Goal: Information Seeking & Learning: Learn about a topic

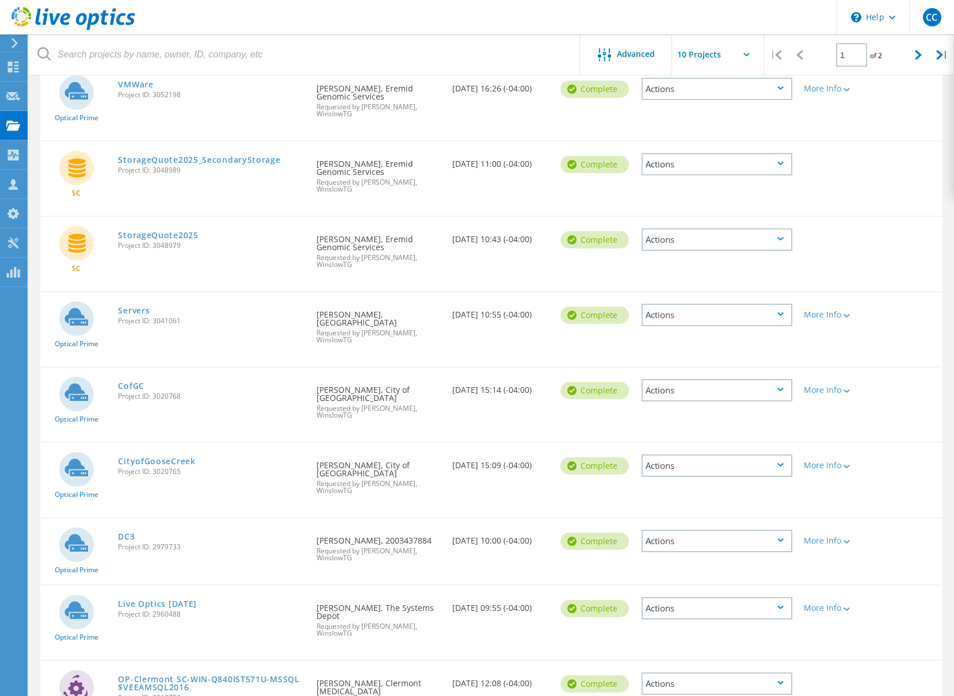
scroll to position [173, 0]
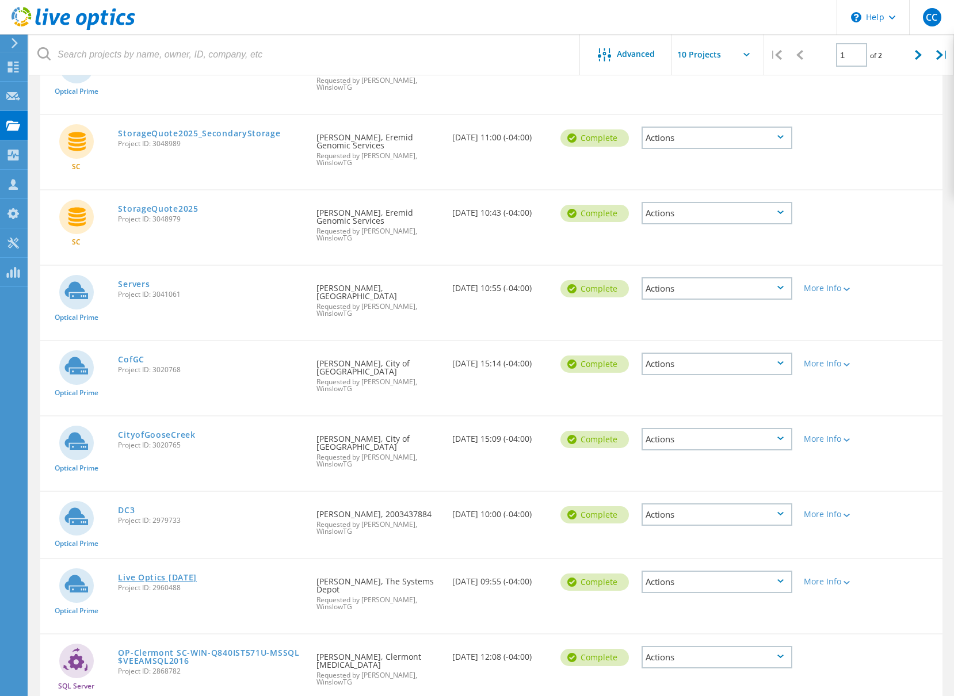
click at [146, 574] on link "Live Optics [DATE]" at bounding box center [157, 578] width 79 height 8
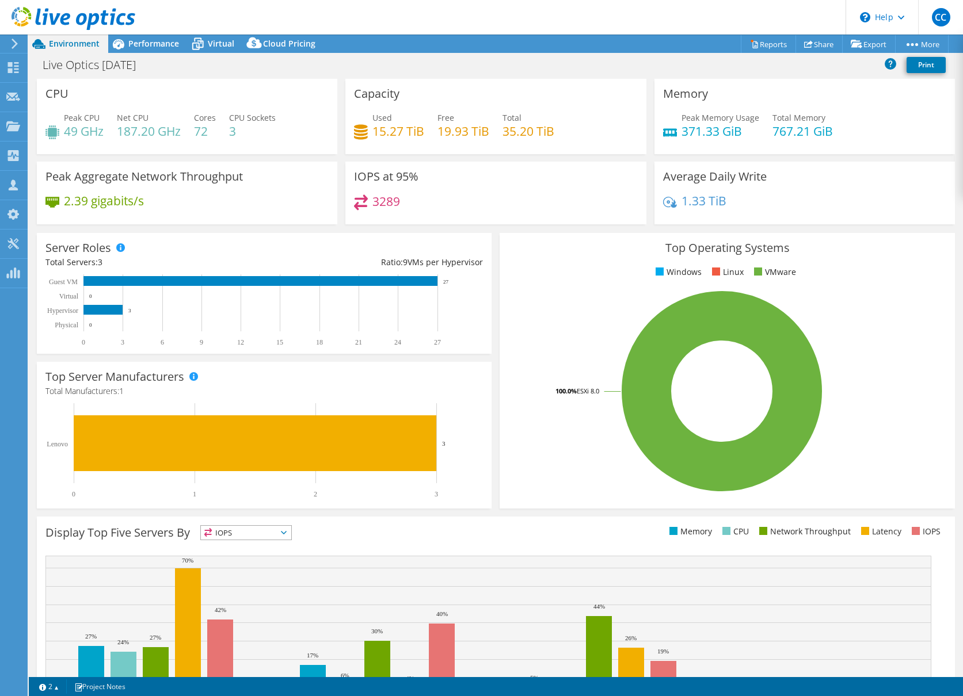
select select "USD"
click at [144, 47] on span "Performance" at bounding box center [153, 43] width 51 height 11
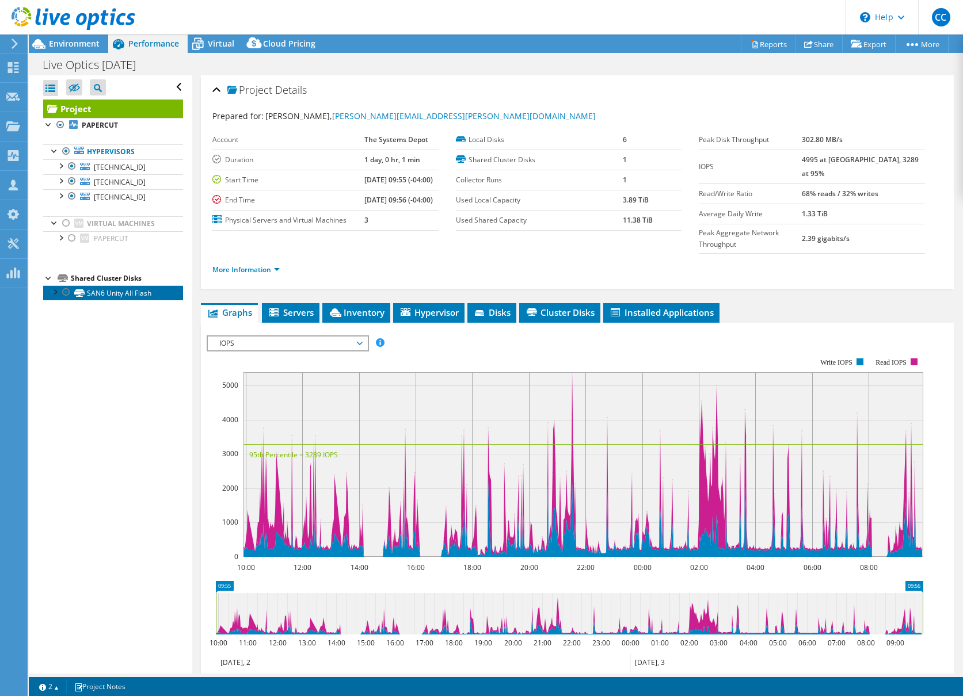
click at [117, 296] on link "SAN6 Unity All Flash" at bounding box center [113, 292] width 140 height 15
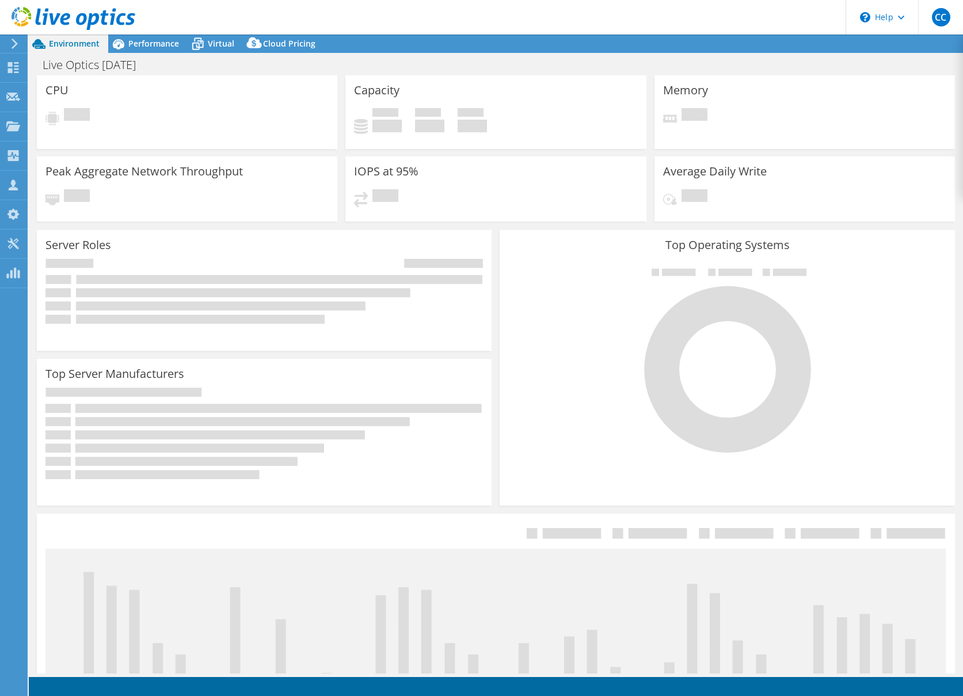
select select "USD"
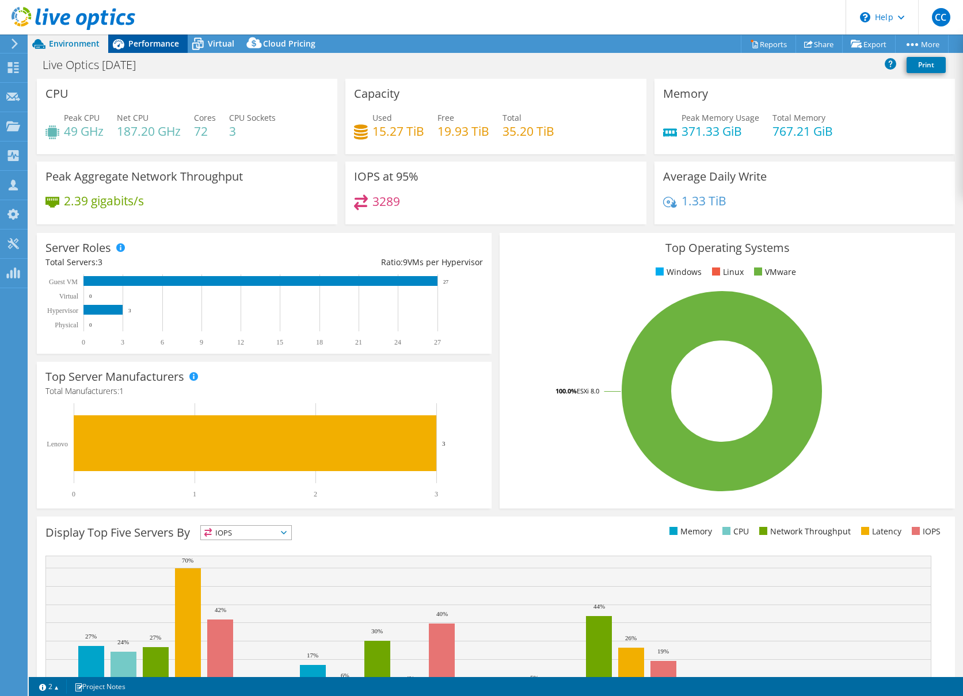
click at [148, 39] on span "Performance" at bounding box center [153, 43] width 51 height 11
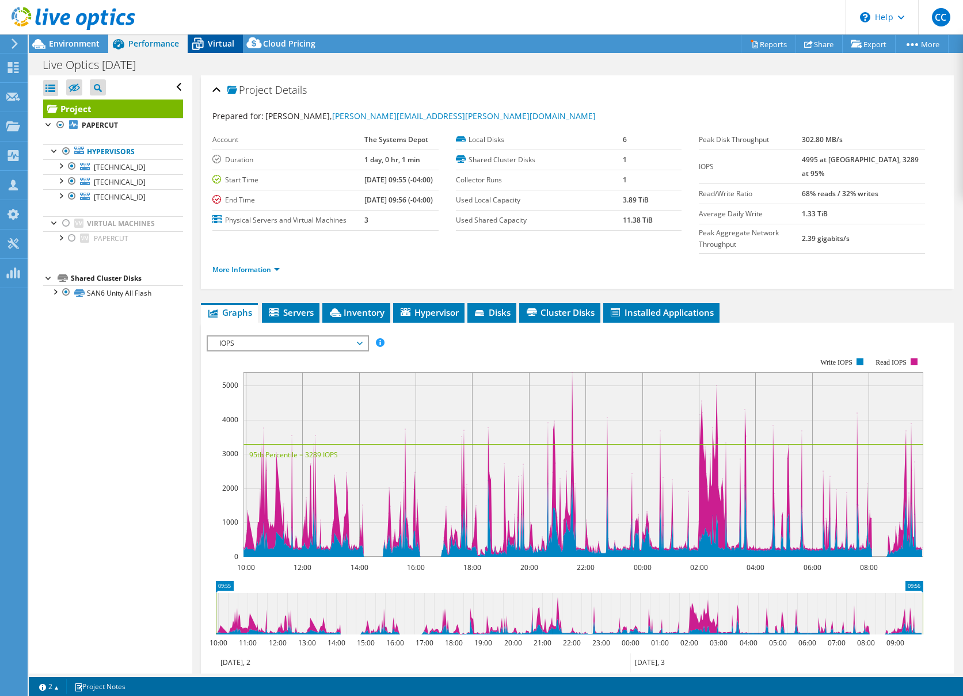
click at [220, 41] on span "Virtual" at bounding box center [221, 43] width 26 height 11
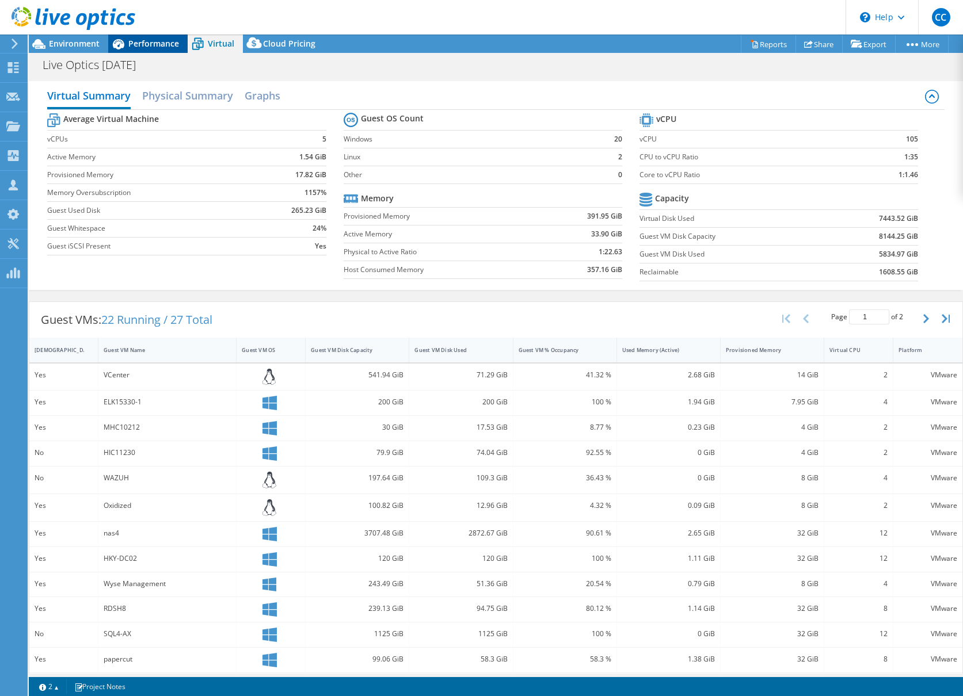
click at [146, 37] on div "Performance" at bounding box center [147, 44] width 79 height 18
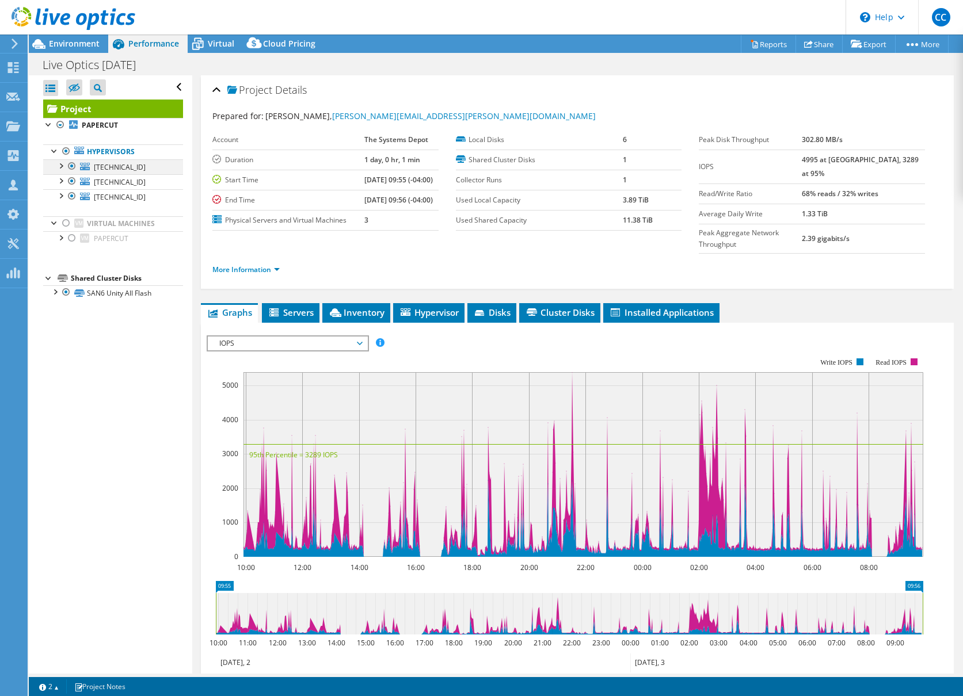
click at [63, 165] on div at bounding box center [61, 165] width 12 height 12
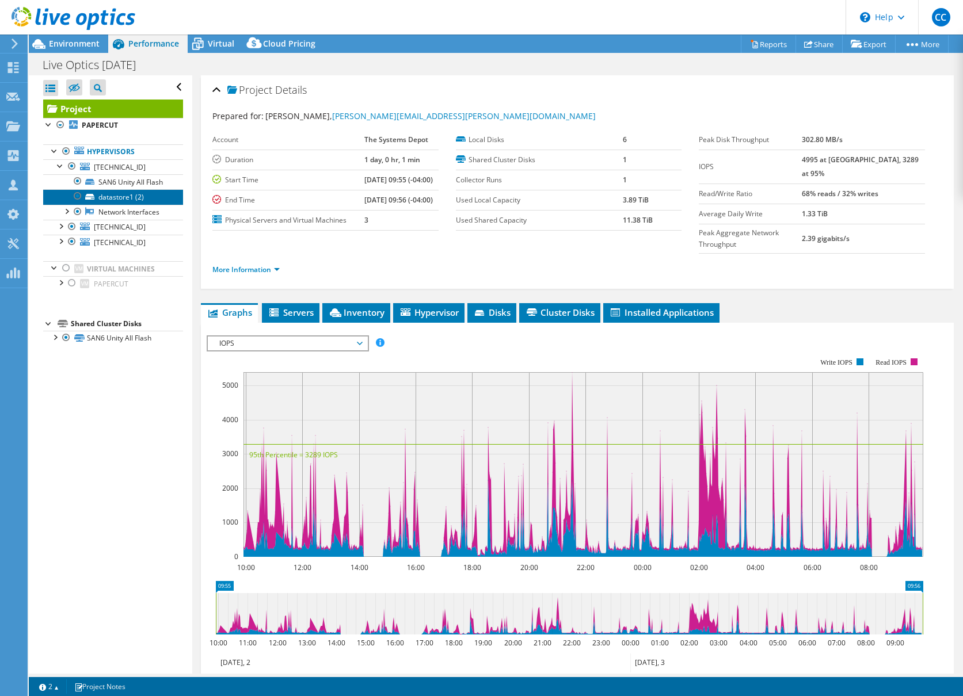
click at [114, 204] on link "datastore1 (2)" at bounding box center [113, 196] width 140 height 15
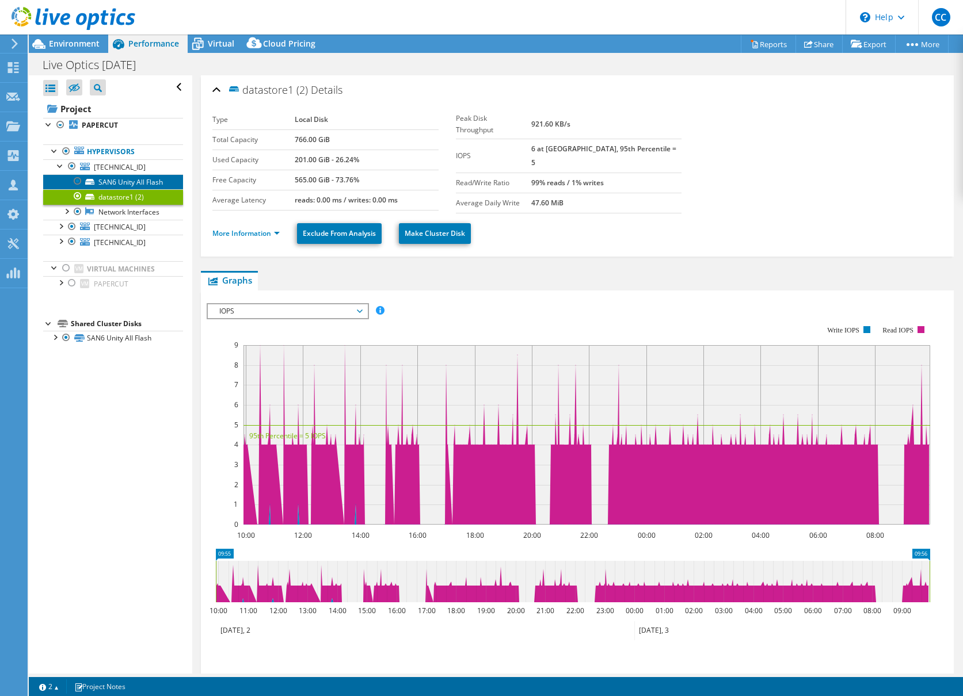
click at [122, 183] on link "SAN6 Unity All Flash" at bounding box center [113, 181] width 140 height 15
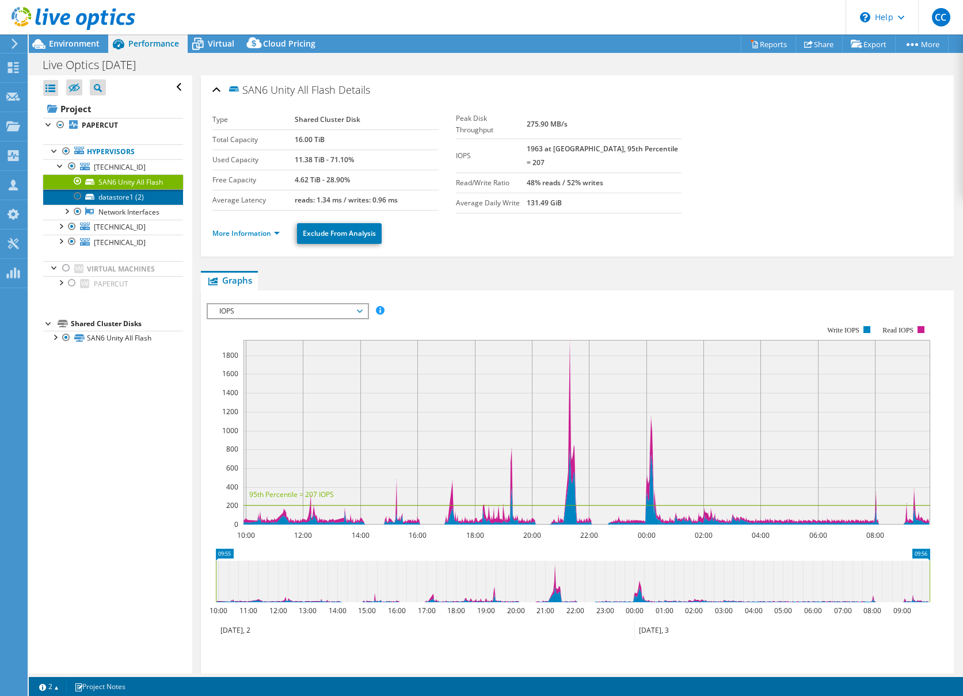
click at [138, 204] on link "datastore1 (2)" at bounding box center [113, 196] width 140 height 15
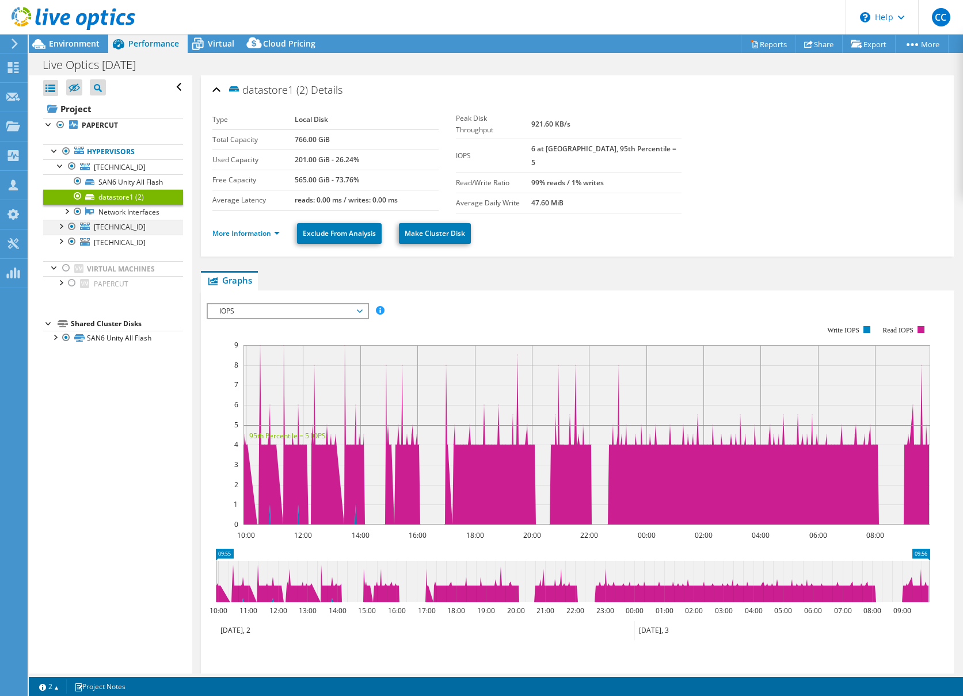
click at [60, 231] on div at bounding box center [61, 226] width 12 height 12
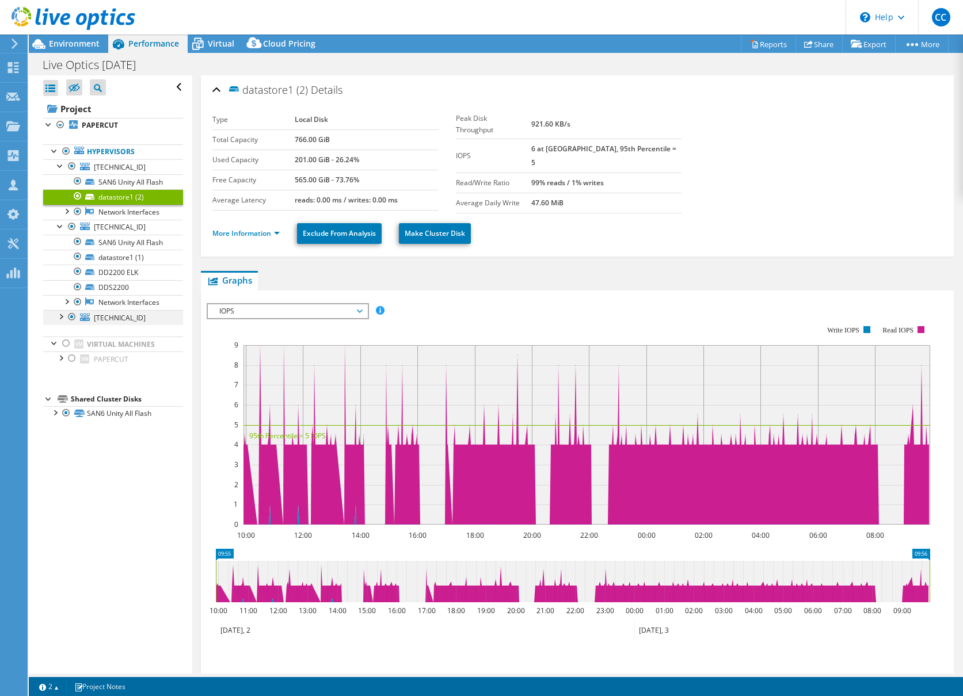
click at [60, 322] on div at bounding box center [61, 316] width 12 height 12
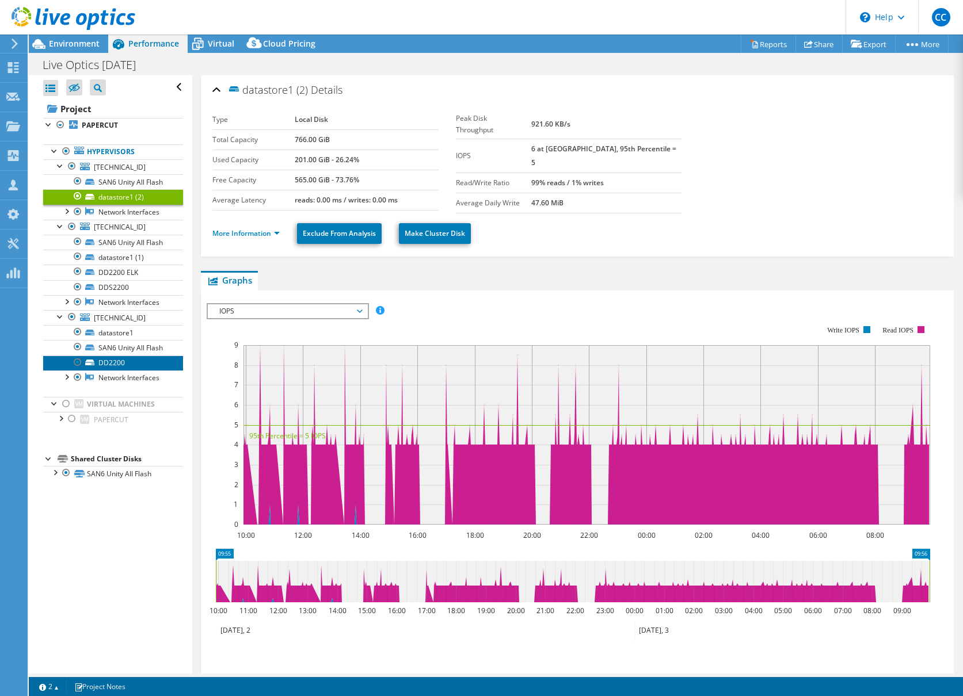
click at [120, 371] on link "DD2200" at bounding box center [113, 363] width 140 height 15
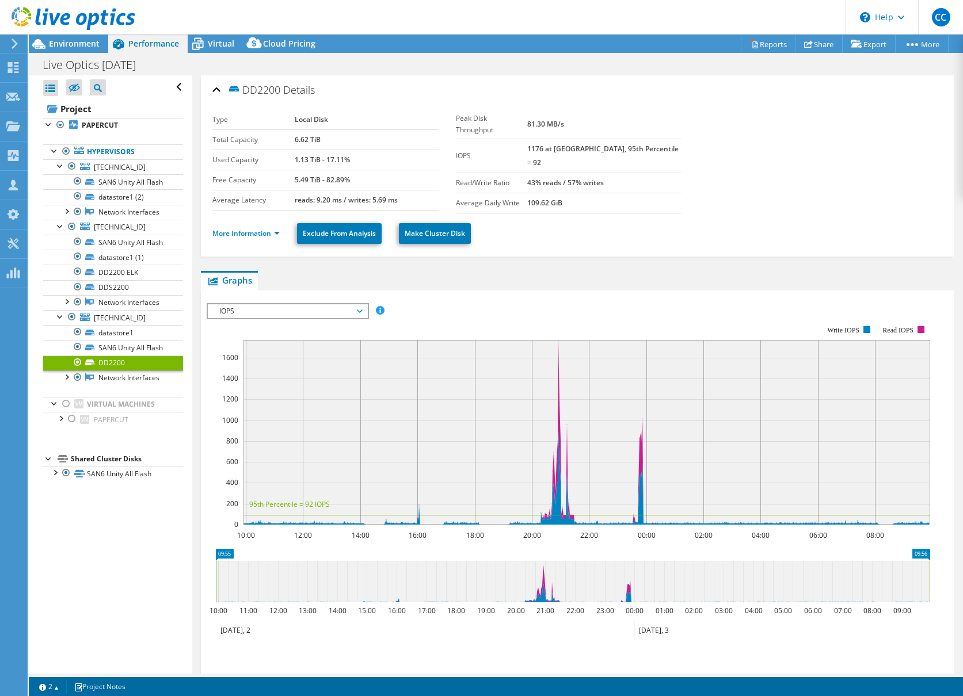
click at [91, 612] on div "Open All Close All Hide Excluded Nodes Project Tree Filter" at bounding box center [110, 374] width 163 height 598
drag, startPoint x: 924, startPoint y: 622, endPoint x: 918, endPoint y: 634, distance: 13.4
click at [922, 628] on section "Workload Concentration: 10:00 12:00 14:00 16:00 18:00 20:00 22:00 00:00 02:00 0…" at bounding box center [577, 500] width 741 height 380
click at [115, 481] on link "SAN6 Unity All Flash" at bounding box center [113, 473] width 140 height 15
